Goal: Information Seeking & Learning: Learn about a topic

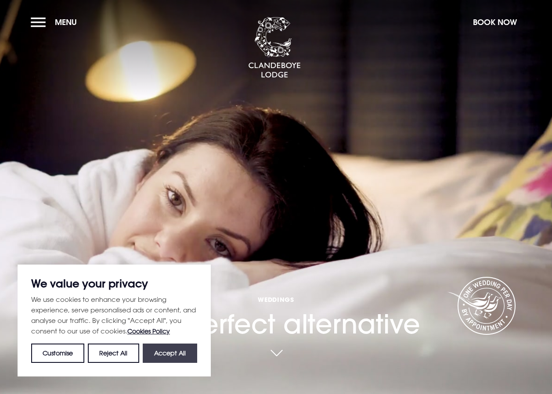
click at [166, 353] on button "Accept All" at bounding box center [170, 353] width 54 height 19
checkbox input "true"
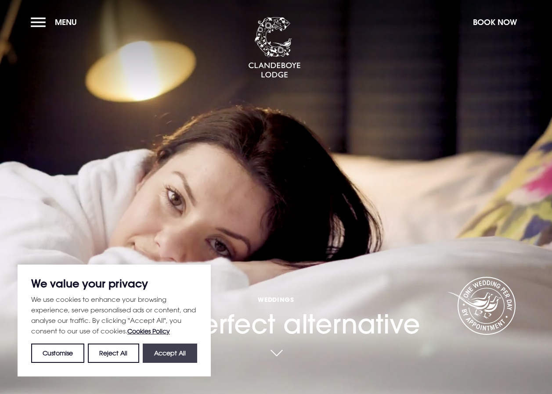
checkbox input "true"
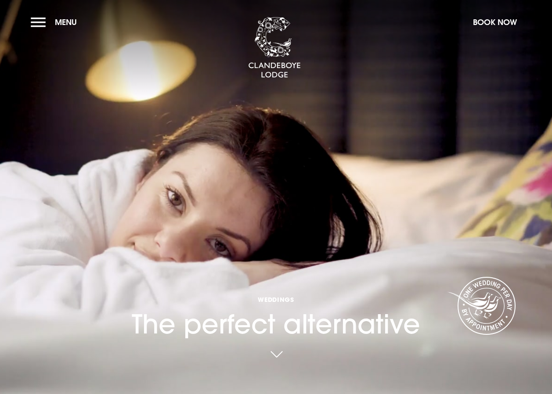
click at [280, 358] on link at bounding box center [276, 355] width 20 height 19
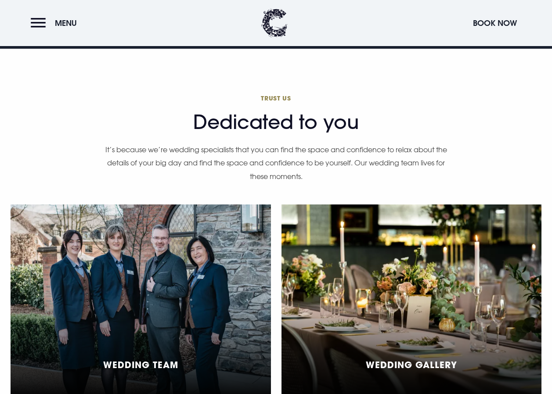
scroll to position [1953, 0]
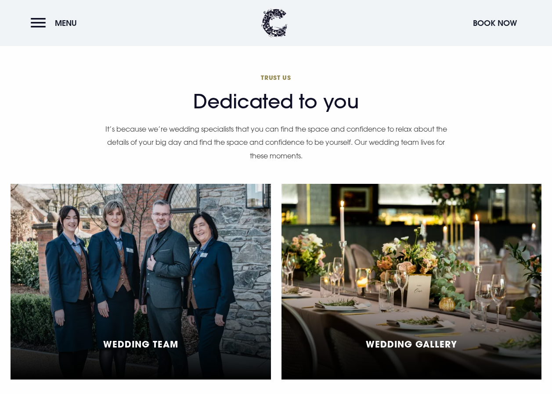
click at [236, 298] on div "Wedding Team" at bounding box center [141, 282] width 260 height 196
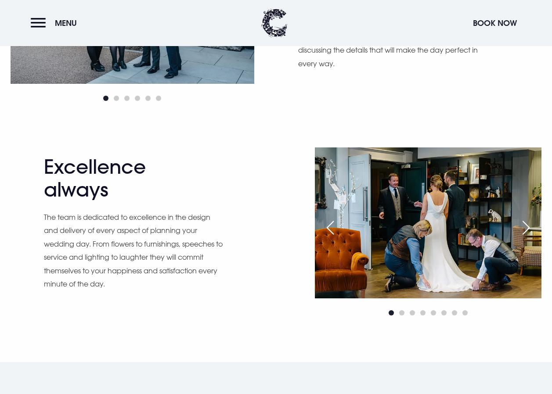
scroll to position [615, 0]
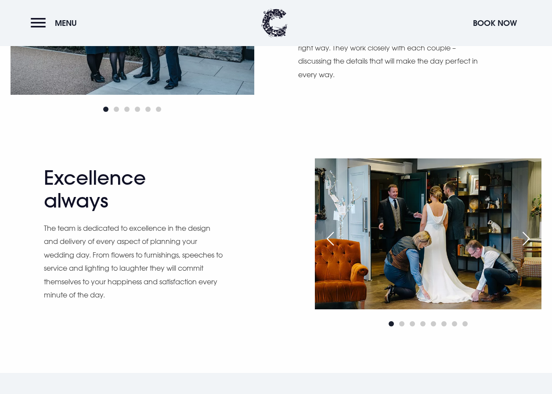
click at [417, 285] on img at bounding box center [427, 234] width 227 height 151
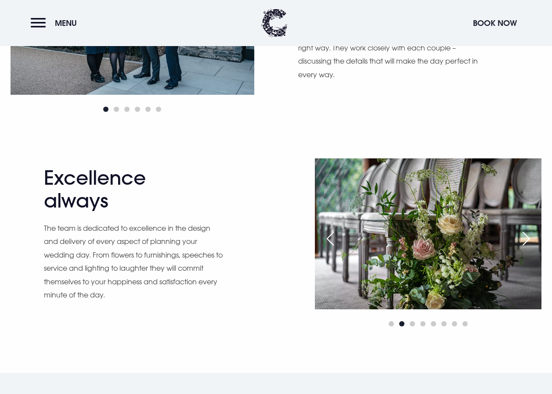
click at [414, 303] on img at bounding box center [428, 234] width 227 height 151
click at [530, 223] on img at bounding box center [428, 234] width 227 height 151
click at [529, 239] on div "Next slide" at bounding box center [526, 238] width 22 height 19
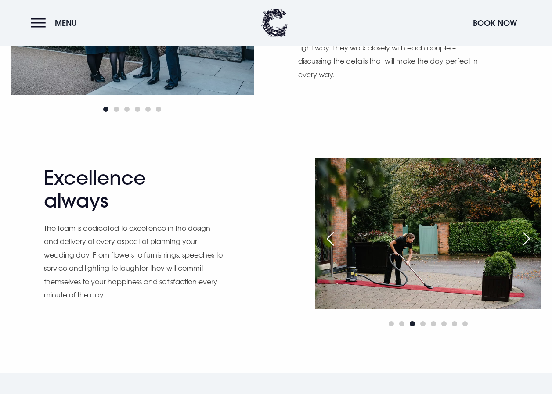
click at [529, 239] on div "Next slide" at bounding box center [526, 238] width 22 height 19
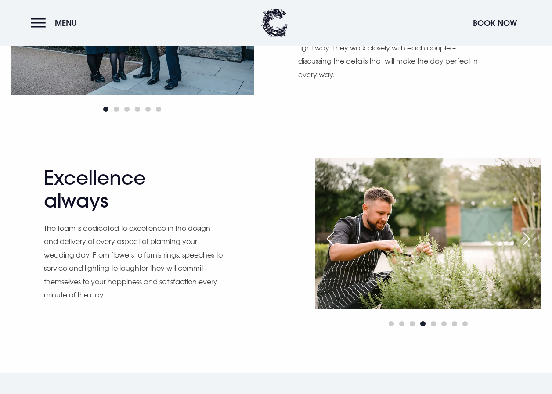
click at [529, 239] on div "Next slide" at bounding box center [526, 238] width 22 height 19
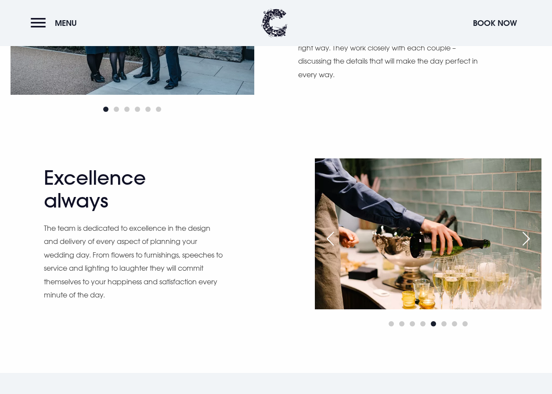
click at [518, 234] on div "Next slide" at bounding box center [526, 238] width 22 height 19
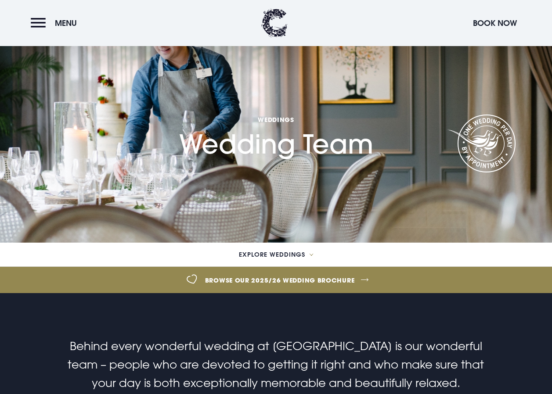
scroll to position [0, 0]
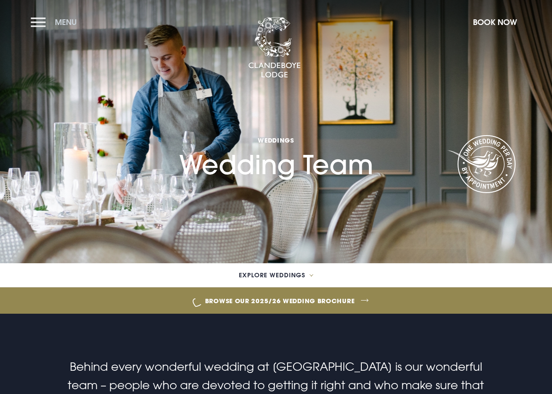
click at [49, 17] on button "Menu" at bounding box center [56, 22] width 50 height 19
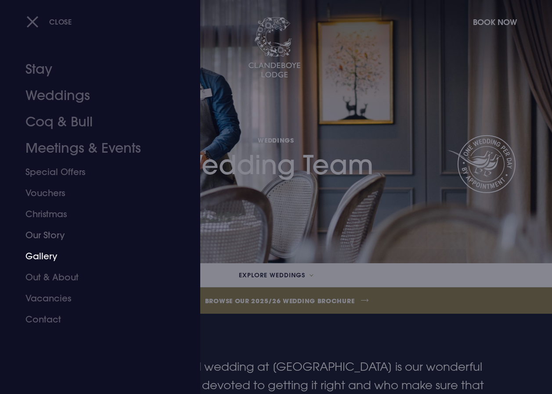
click at [72, 251] on link "Gallery" at bounding box center [93, 256] width 137 height 21
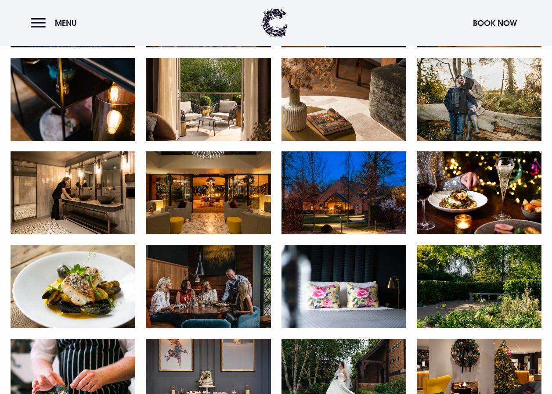
scroll to position [1010, 0]
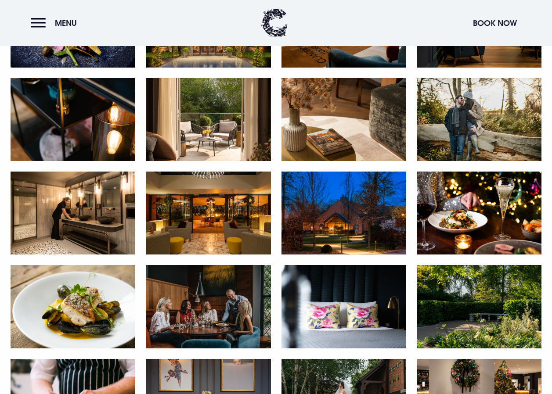
click at [294, 262] on div at bounding box center [343, 219] width 125 height 94
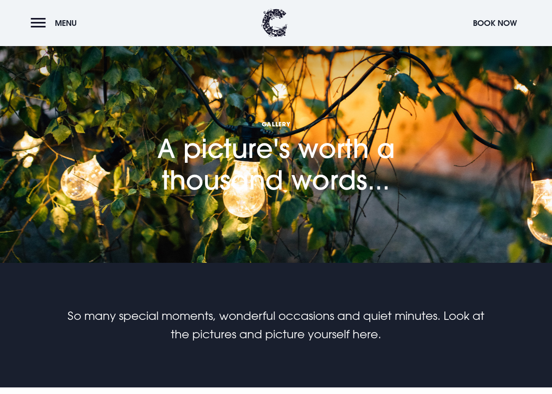
scroll to position [0, 0]
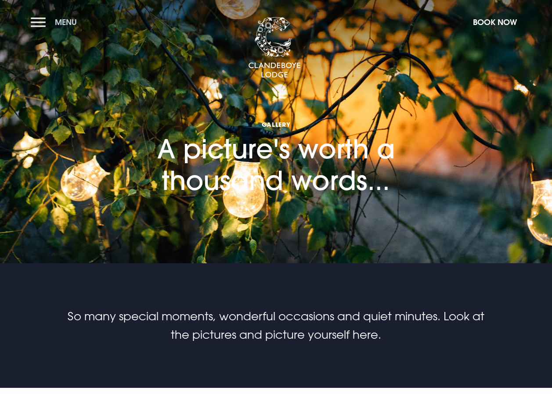
click at [43, 20] on button "Menu" at bounding box center [56, 22] width 50 height 19
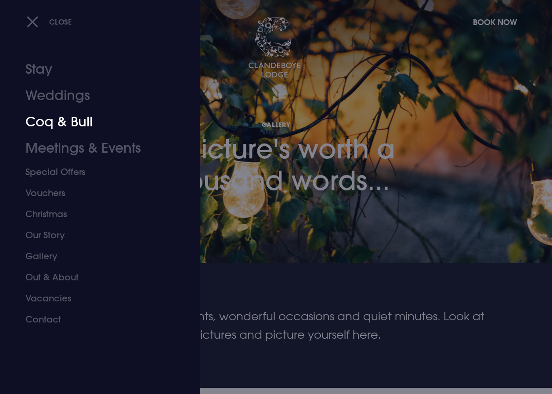
click at [86, 116] on link "Coq & Bull" at bounding box center [93, 122] width 137 height 26
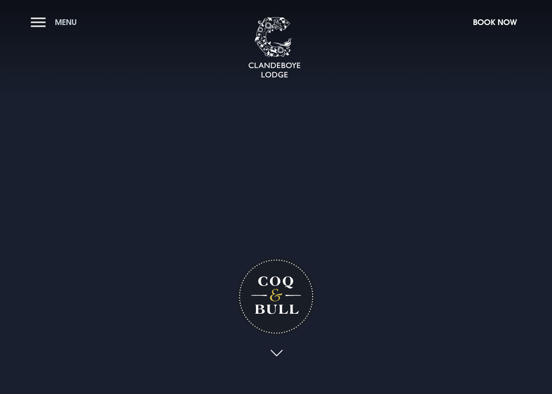
click at [39, 30] on button "Menu" at bounding box center [56, 22] width 50 height 19
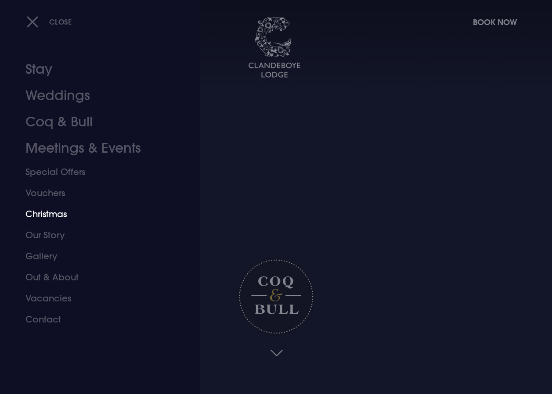
click at [51, 217] on link "Christmas" at bounding box center [93, 214] width 137 height 21
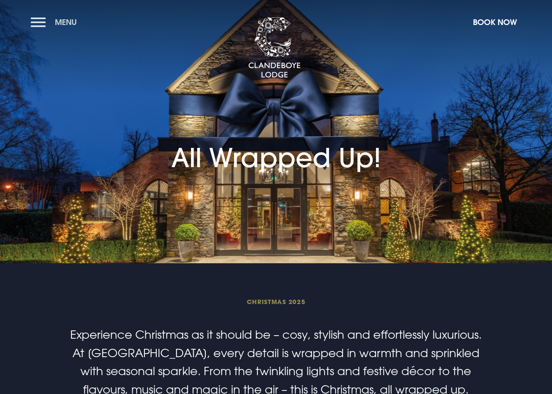
click at [31, 25] on button "Menu" at bounding box center [56, 22] width 50 height 19
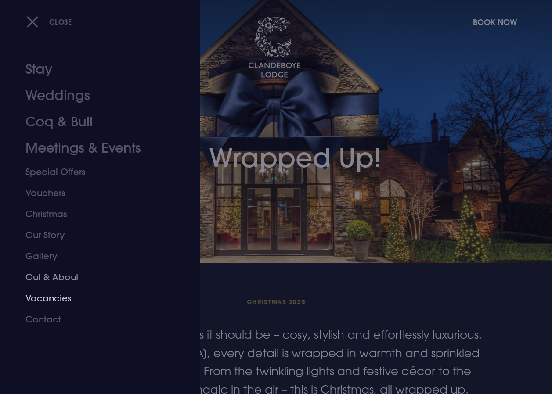
click at [32, 285] on link "Out & About" at bounding box center [93, 277] width 137 height 21
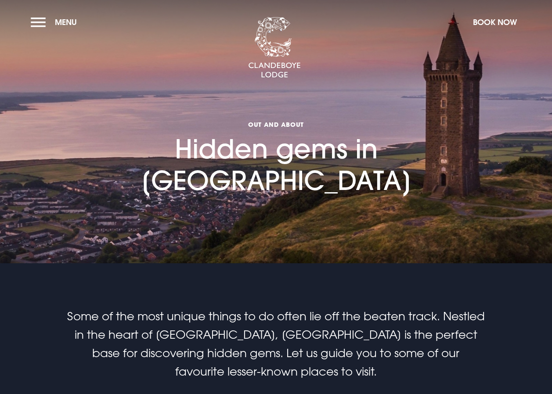
drag, startPoint x: 39, startPoint y: 14, endPoint x: 39, endPoint y: 42, distance: 28.1
click at [39, 15] on button "Menu" at bounding box center [56, 22] width 50 height 19
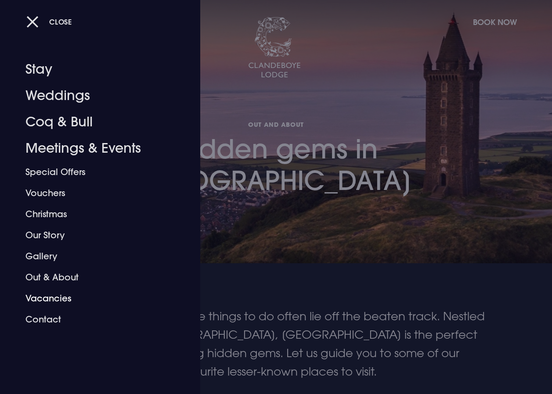
click at [34, 297] on link "Vacancies" at bounding box center [93, 298] width 137 height 21
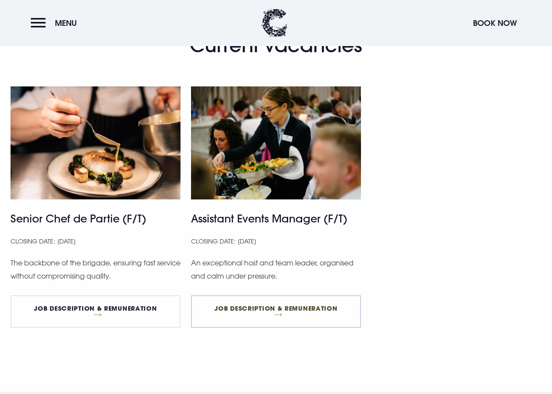
scroll to position [483, 0]
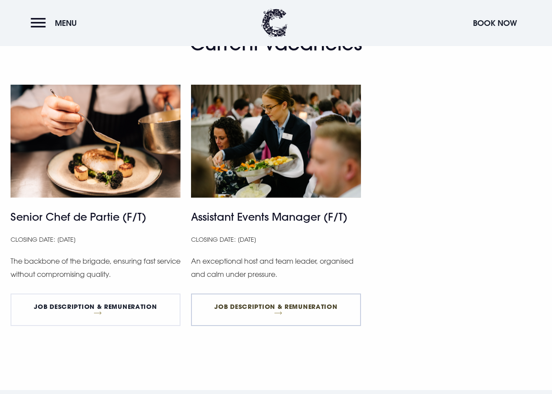
click at [281, 303] on link "Job Description & Remuneration" at bounding box center [276, 310] width 170 height 32
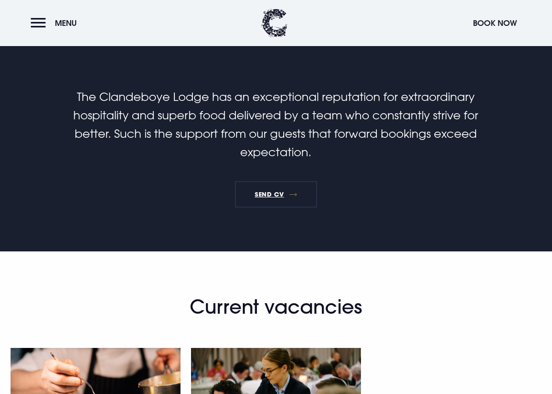
scroll to position [0, 0]
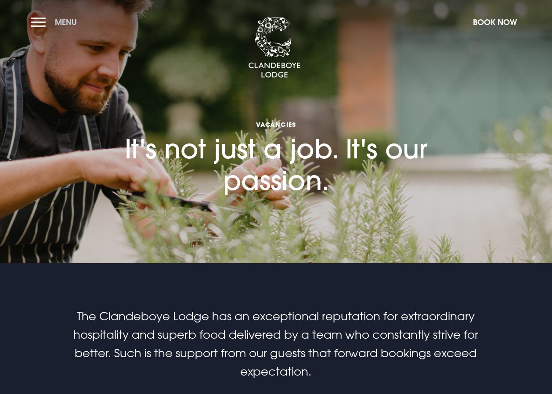
click at [42, 24] on button "Menu" at bounding box center [56, 22] width 50 height 19
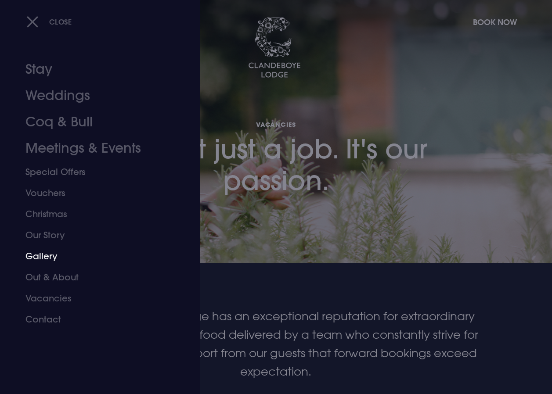
click at [50, 253] on link "Gallery" at bounding box center [93, 256] width 137 height 21
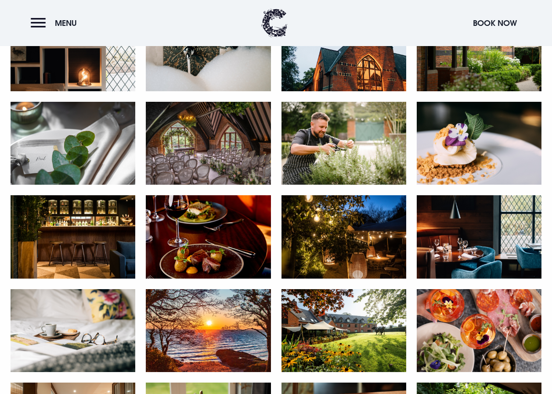
scroll to position [571, 0]
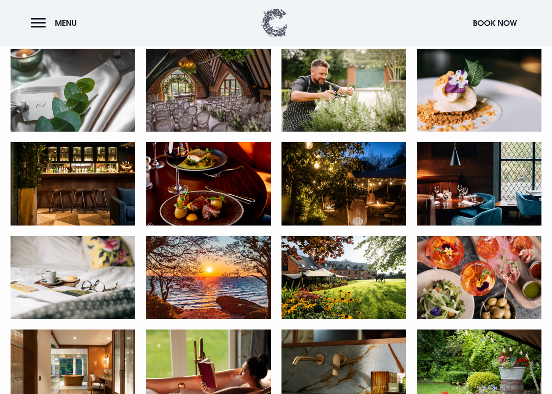
click at [282, 24] on img at bounding box center [274, 23] width 26 height 29
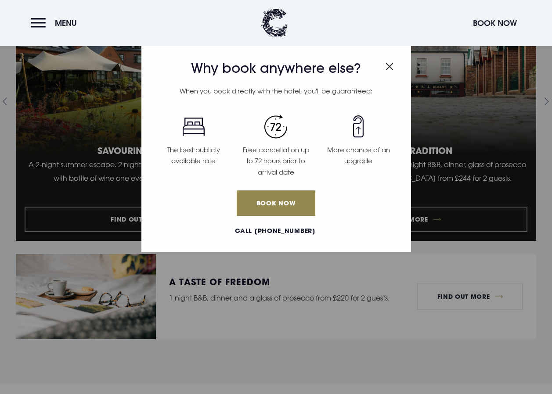
scroll to position [1054, 0]
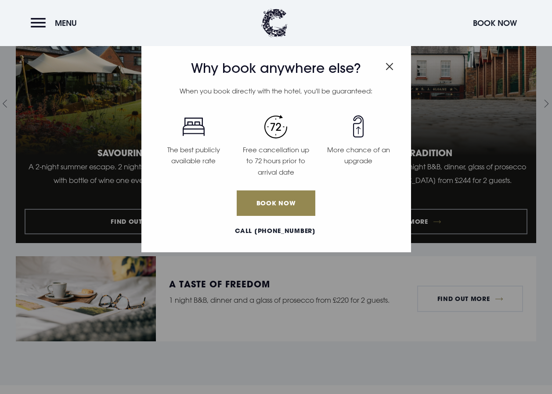
click at [392, 68] on img "Close modal" at bounding box center [389, 66] width 8 height 7
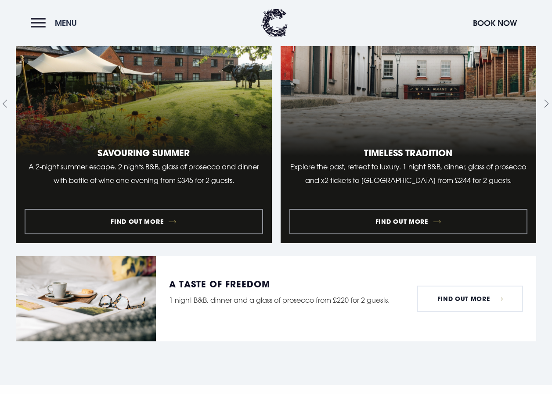
click at [41, 25] on button "Menu" at bounding box center [56, 23] width 50 height 19
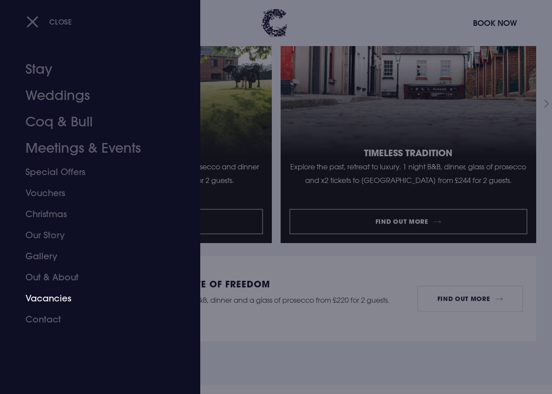
click at [53, 296] on link "Vacancies" at bounding box center [93, 298] width 137 height 21
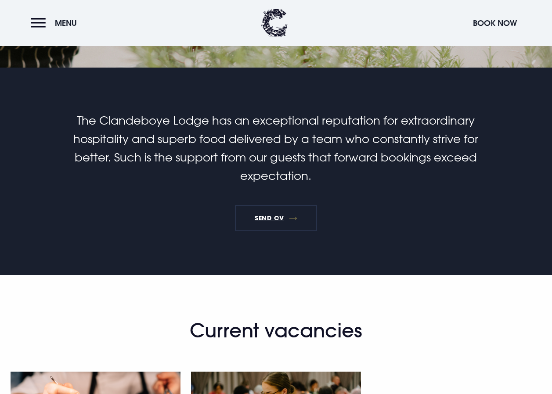
scroll to position [132, 0]
